Goal: Transaction & Acquisition: Purchase product/service

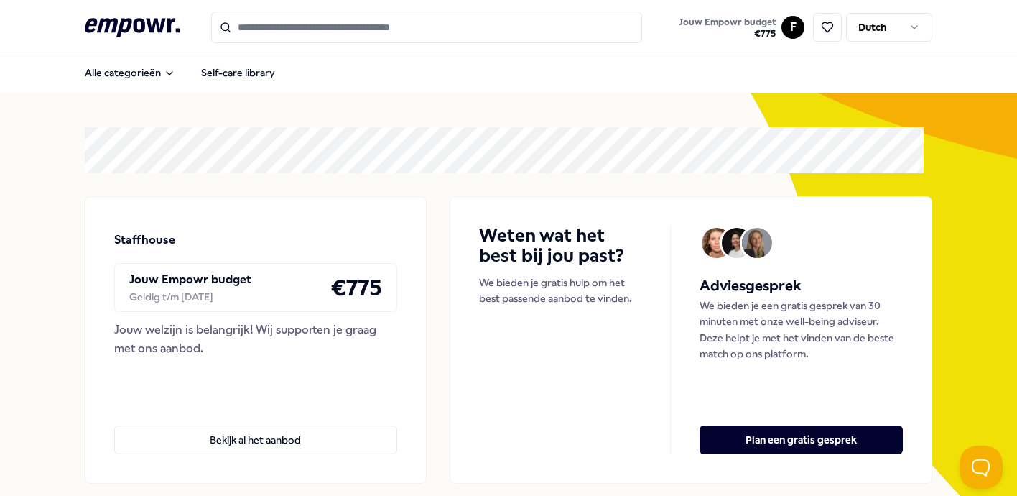
scroll to position [165, 0]
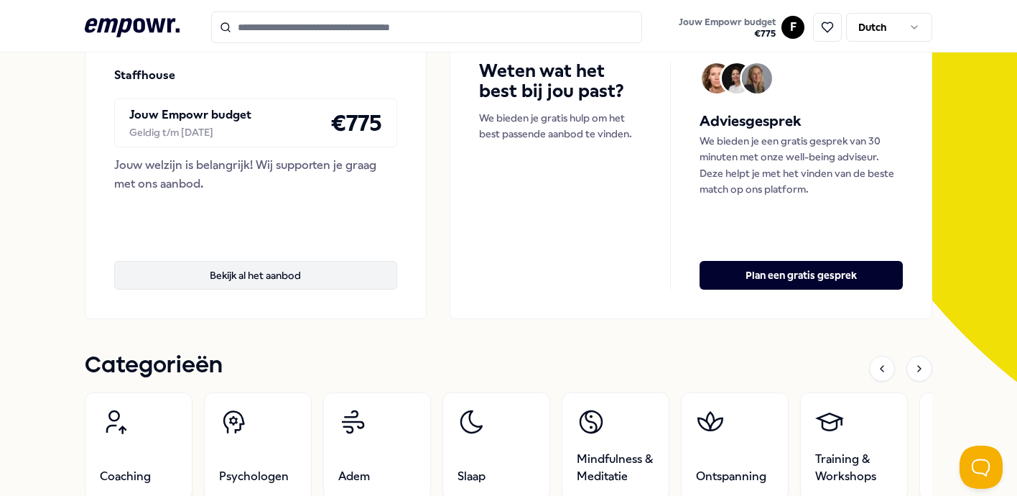
click at [200, 279] on button "Bekijk al het aanbod" at bounding box center [255, 275] width 283 height 29
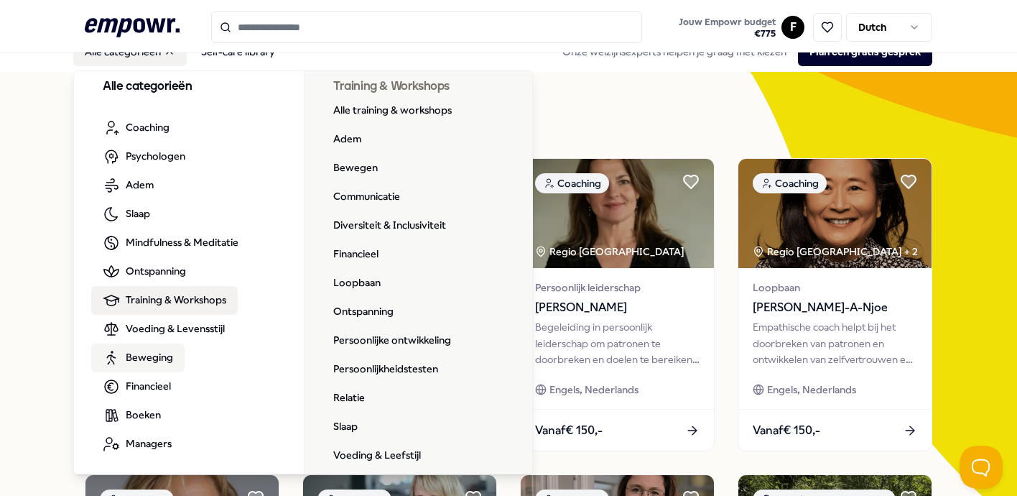
scroll to position [11, 0]
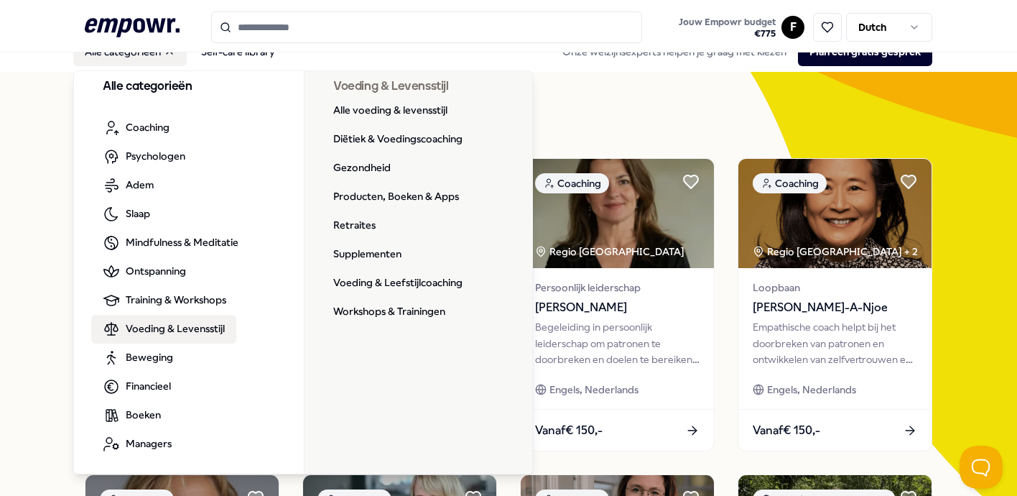
click at [175, 327] on span "Voeding & Levensstijl" at bounding box center [175, 328] width 99 height 16
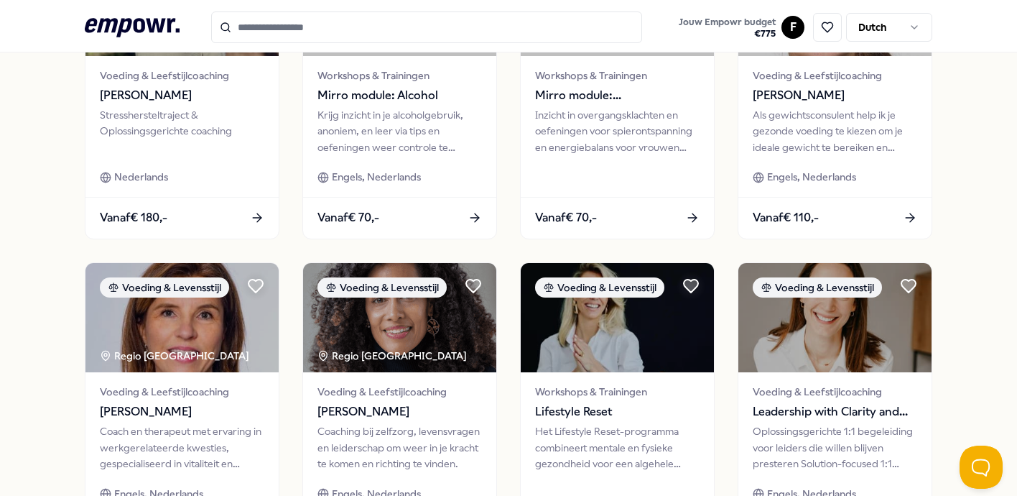
scroll to position [768, 0]
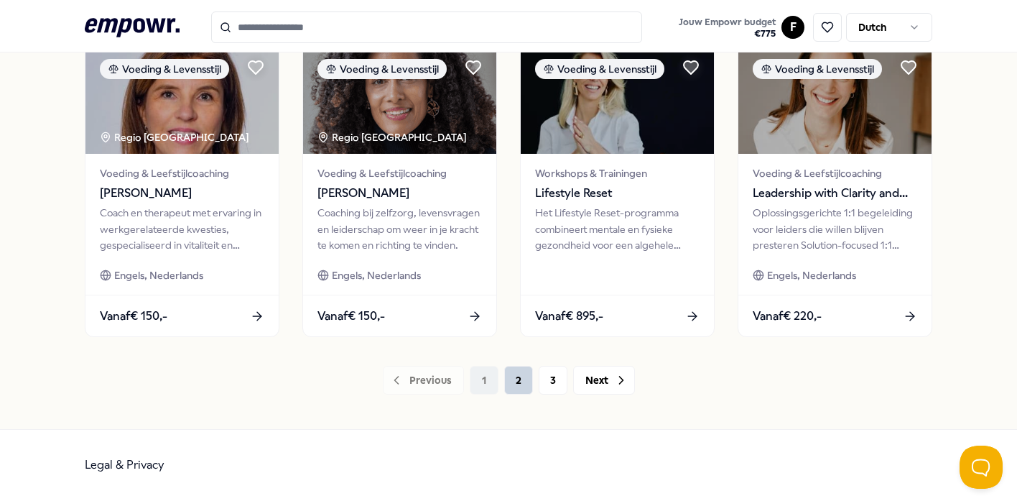
click at [504, 383] on button "2" at bounding box center [518, 380] width 29 height 29
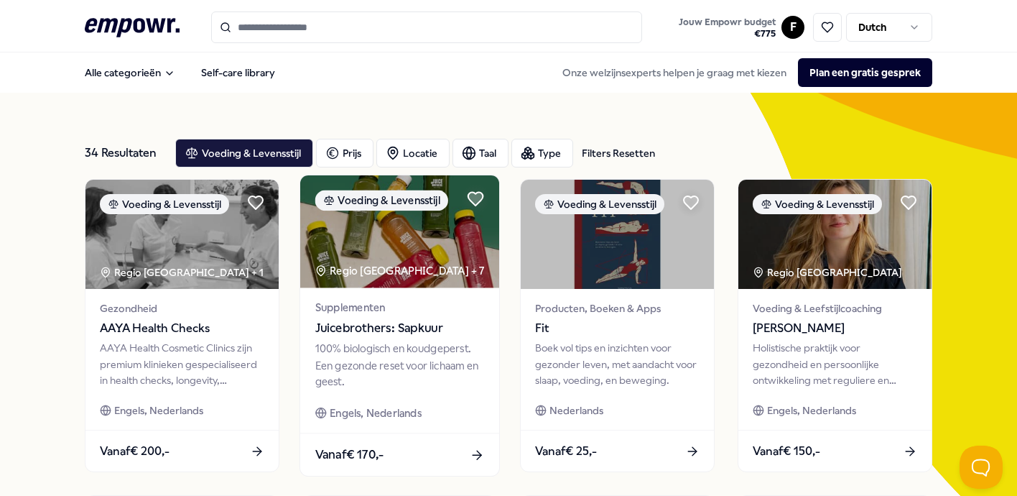
click at [400, 235] on img at bounding box center [399, 231] width 199 height 113
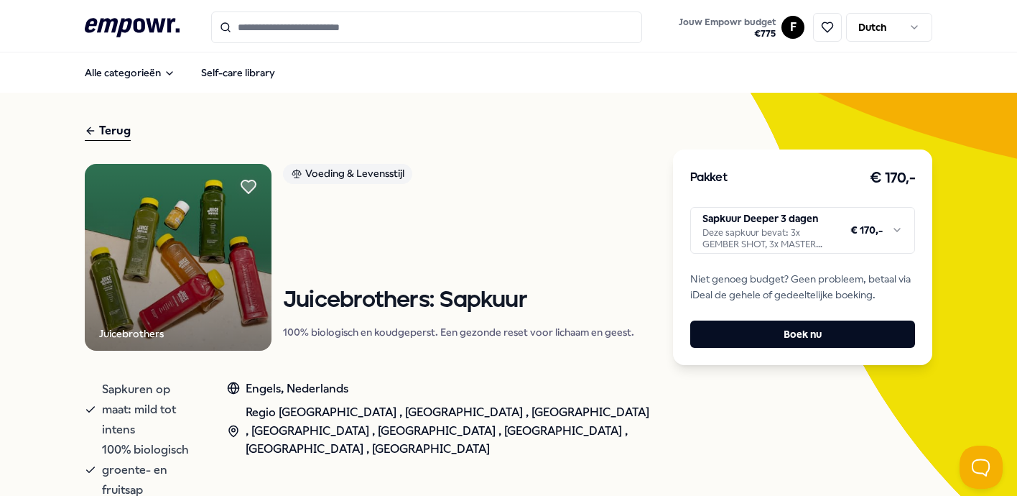
click at [869, 218] on html ".empowr-logo_svg__cls-1{fill:#03032f} Jouw Empowr budget € 775 F Dutch Alle cat…" at bounding box center [508, 248] width 1017 height 496
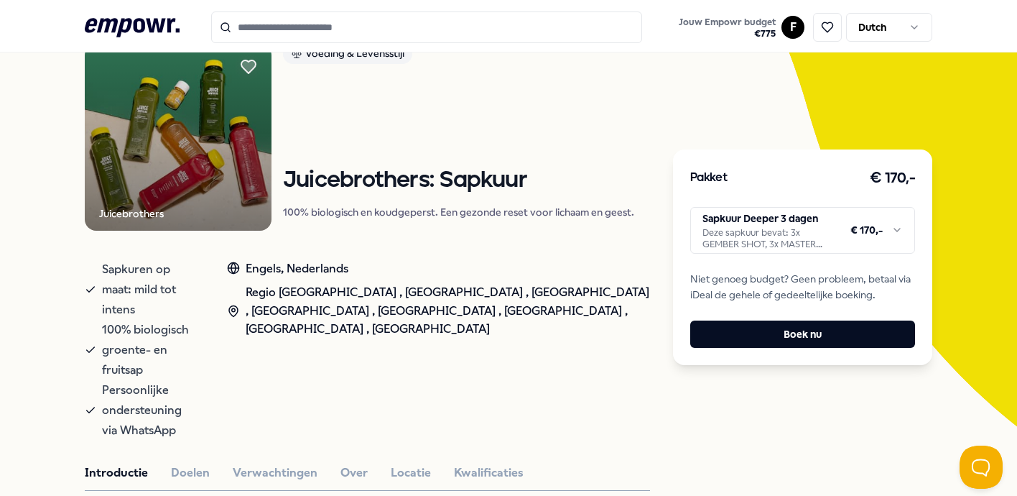
scroll to position [307, 0]
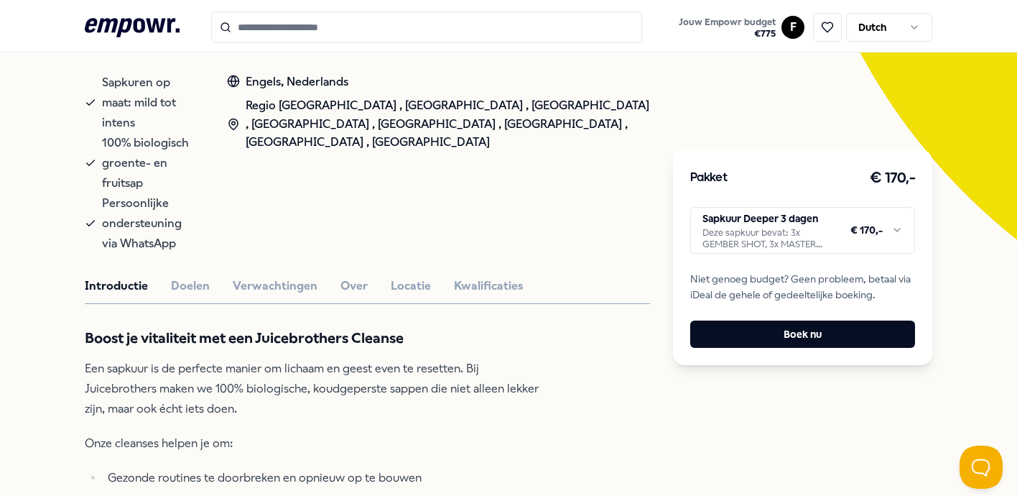
drag, startPoint x: 1013, startPoint y: 89, endPoint x: 1012, endPoint y: 157, distance: 68.3
click at [1012, 157] on html ".empowr-logo_svg__cls-1{fill:#03032f} Jouw Empowr budget € 775 F Dutch Alle cat…" at bounding box center [508, 248] width 1017 height 496
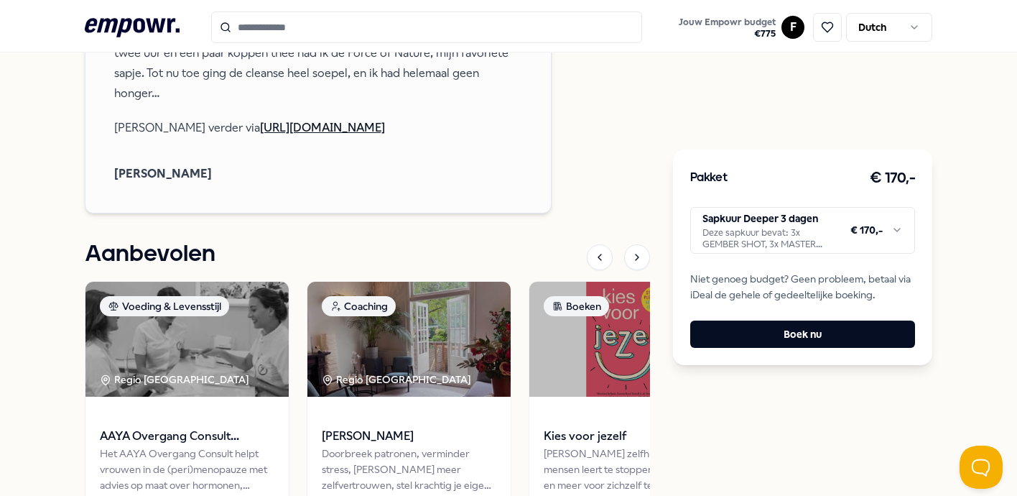
scroll to position [1853, 0]
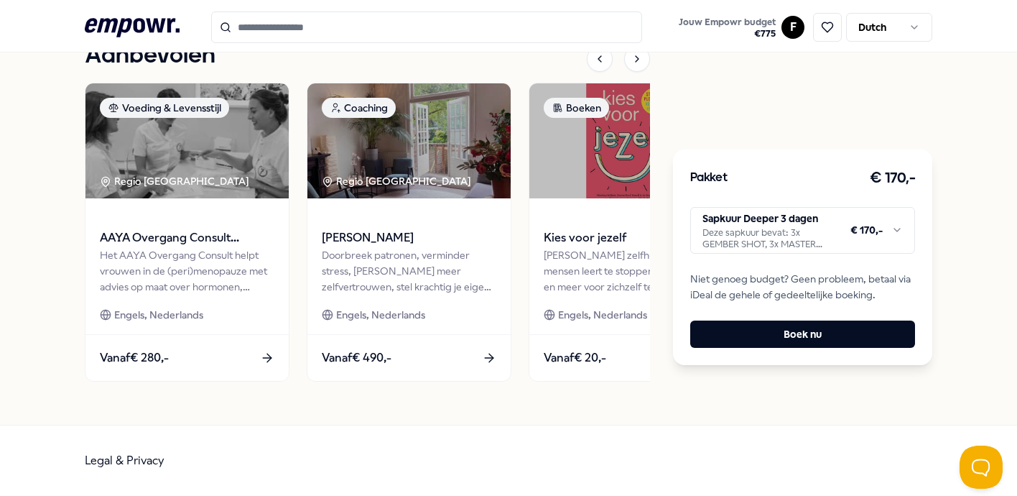
click at [838, 221] on html ".empowr-logo_svg__cls-1{fill:#03032f} Jouw Empowr budget € 775 F Dutch Alle cat…" at bounding box center [508, 248] width 1017 height 496
click at [829, 227] on html ".empowr-logo_svg__cls-1{fill:#03032f} Jouw Empowr budget € 775 F Dutch Alle cat…" at bounding box center [508, 248] width 1017 height 496
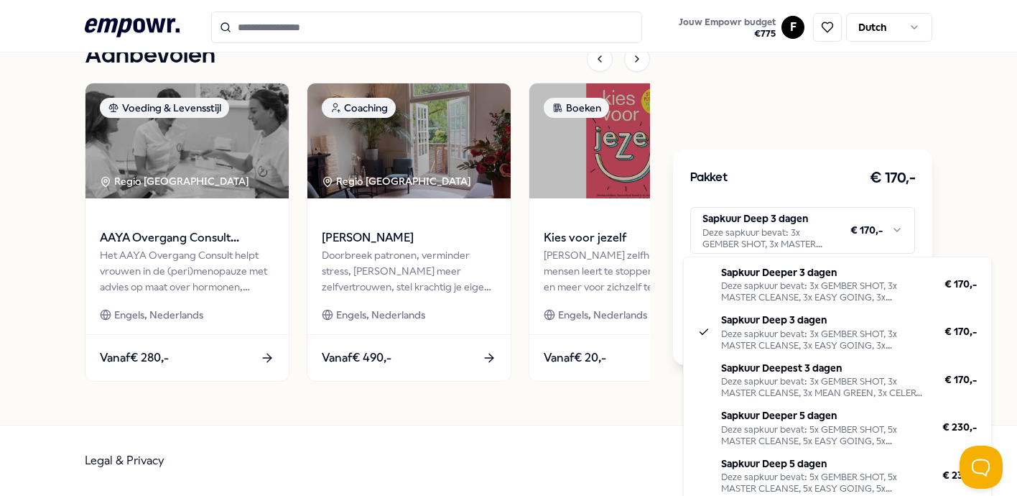
click at [823, 231] on html ".empowr-logo_svg__cls-1{fill:#03032f} Jouw Empowr budget € 775 F Dutch Alle cat…" at bounding box center [508, 248] width 1017 height 496
click at [817, 219] on html ".empowr-logo_svg__cls-1{fill:#03032f} Jouw Empowr budget € 775 F Dutch Alle cat…" at bounding box center [508, 248] width 1017 height 496
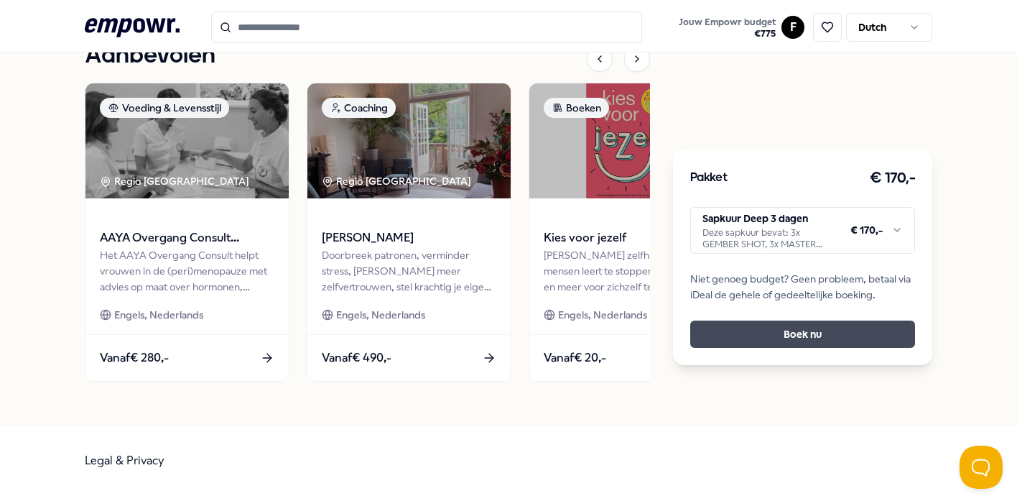
click at [800, 337] on button "Boek nu" at bounding box center [802, 333] width 225 height 27
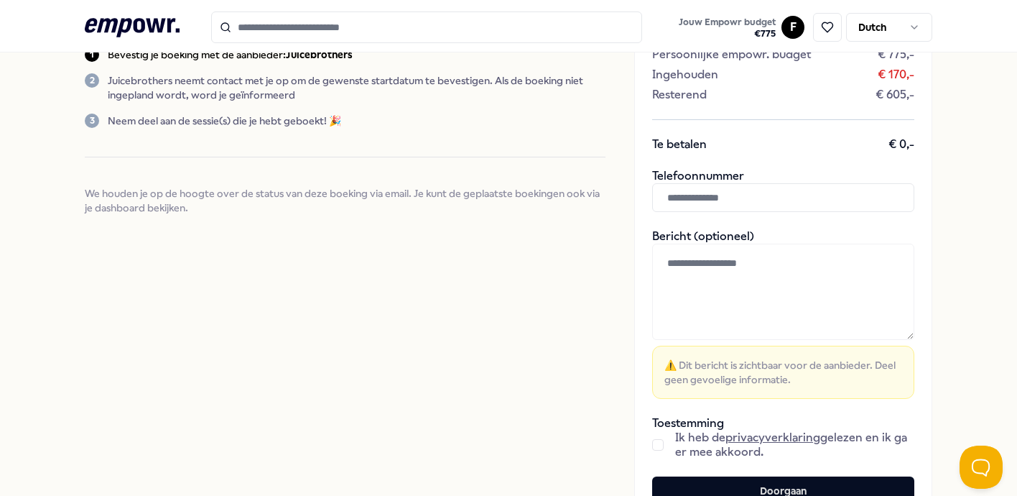
scroll to position [274, 0]
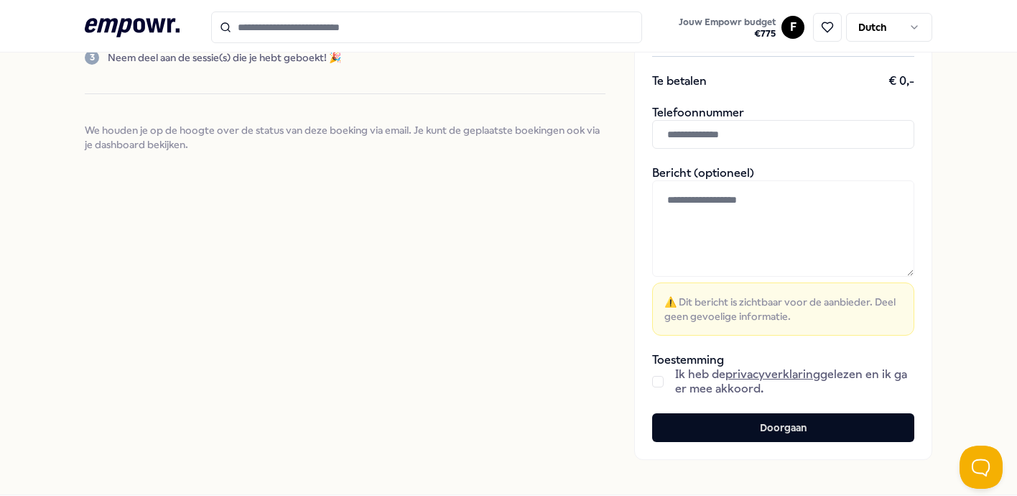
click at [652, 381] on button "button" at bounding box center [657, 381] width 11 height 11
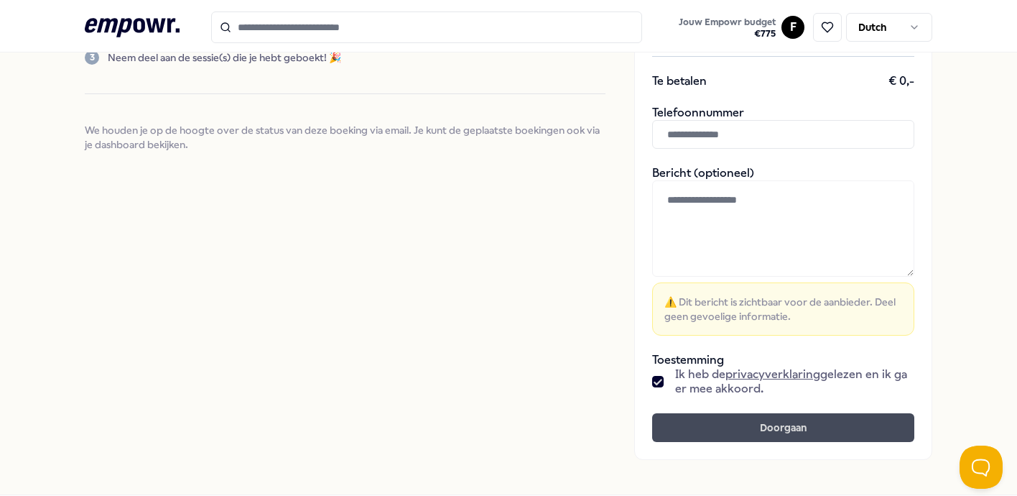
click at [741, 423] on button "Doorgaan" at bounding box center [783, 427] width 262 height 29
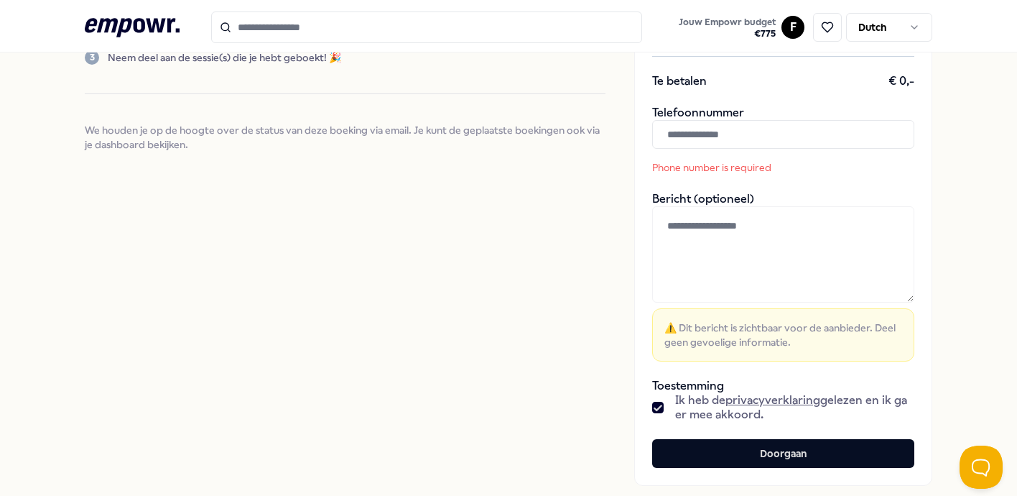
click at [686, 125] on input "text" at bounding box center [783, 134] width 262 height 29
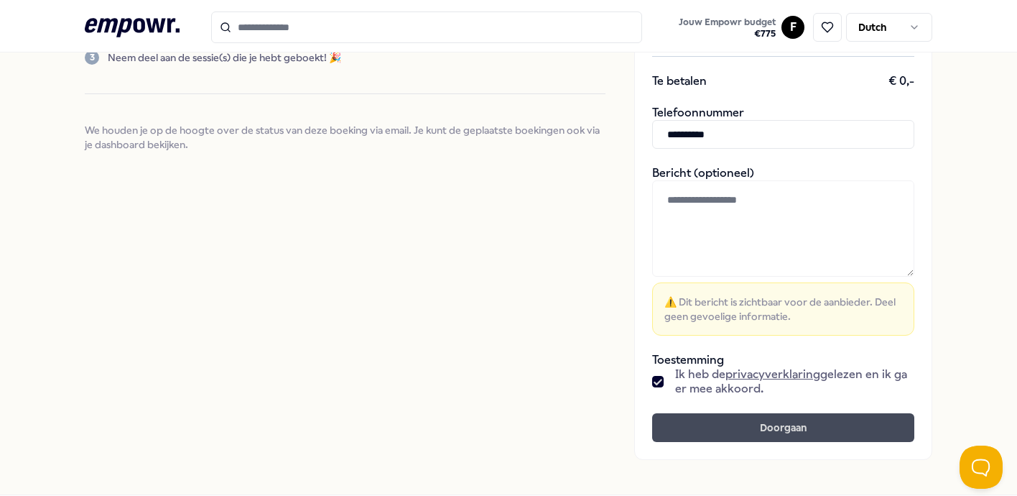
type input "**********"
click at [785, 435] on button "Doorgaan" at bounding box center [783, 427] width 262 height 29
